Goal: Navigation & Orientation: Find specific page/section

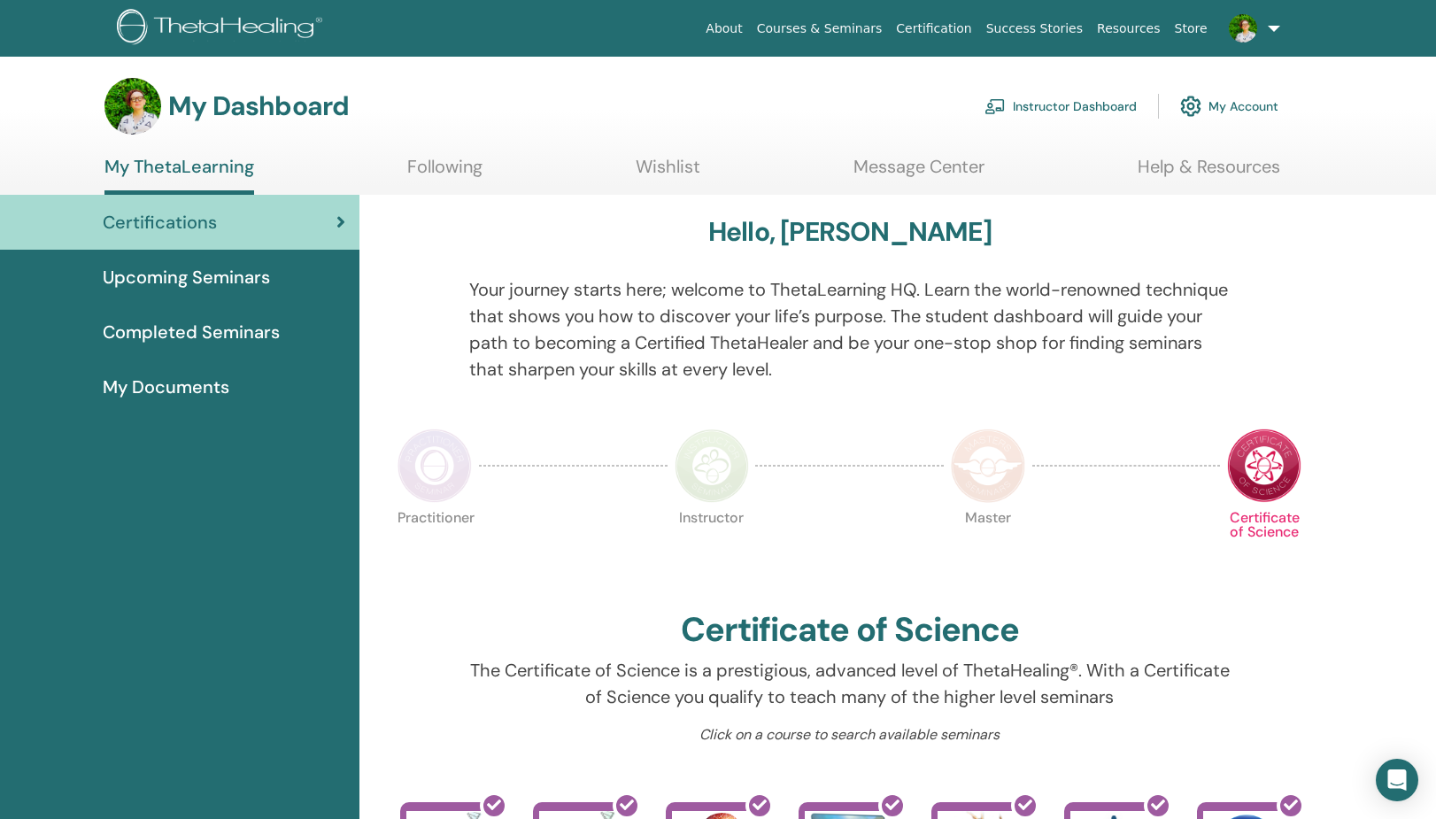
click at [192, 385] on span "My Documents" at bounding box center [166, 386] width 127 height 27
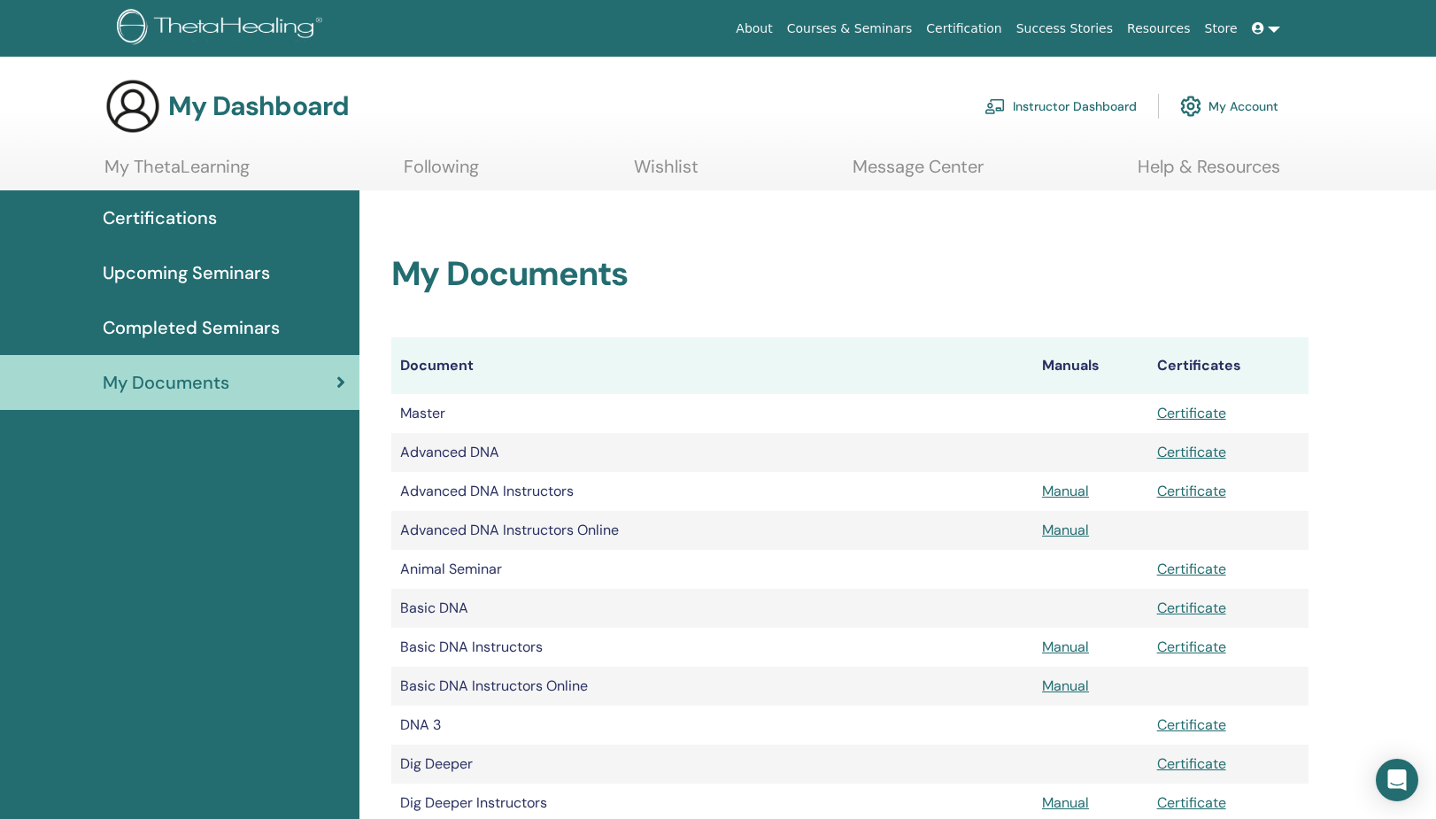
click at [170, 386] on span "My Documents" at bounding box center [166, 382] width 127 height 27
click at [1093, 104] on link "Instructor Dashboard" at bounding box center [1060, 106] width 152 height 39
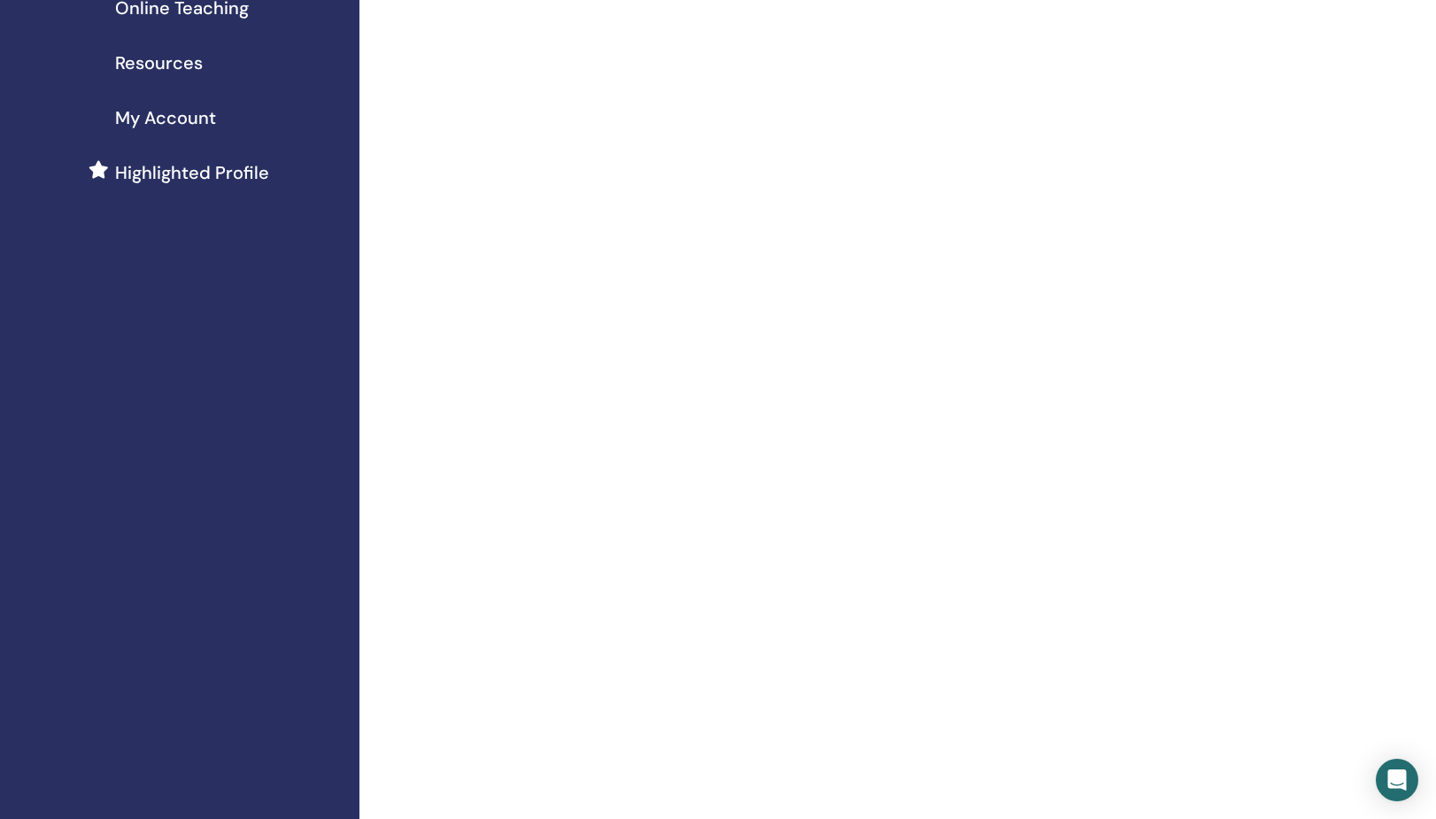
scroll to position [541, 0]
